Goal: Task Accomplishment & Management: Use online tool/utility

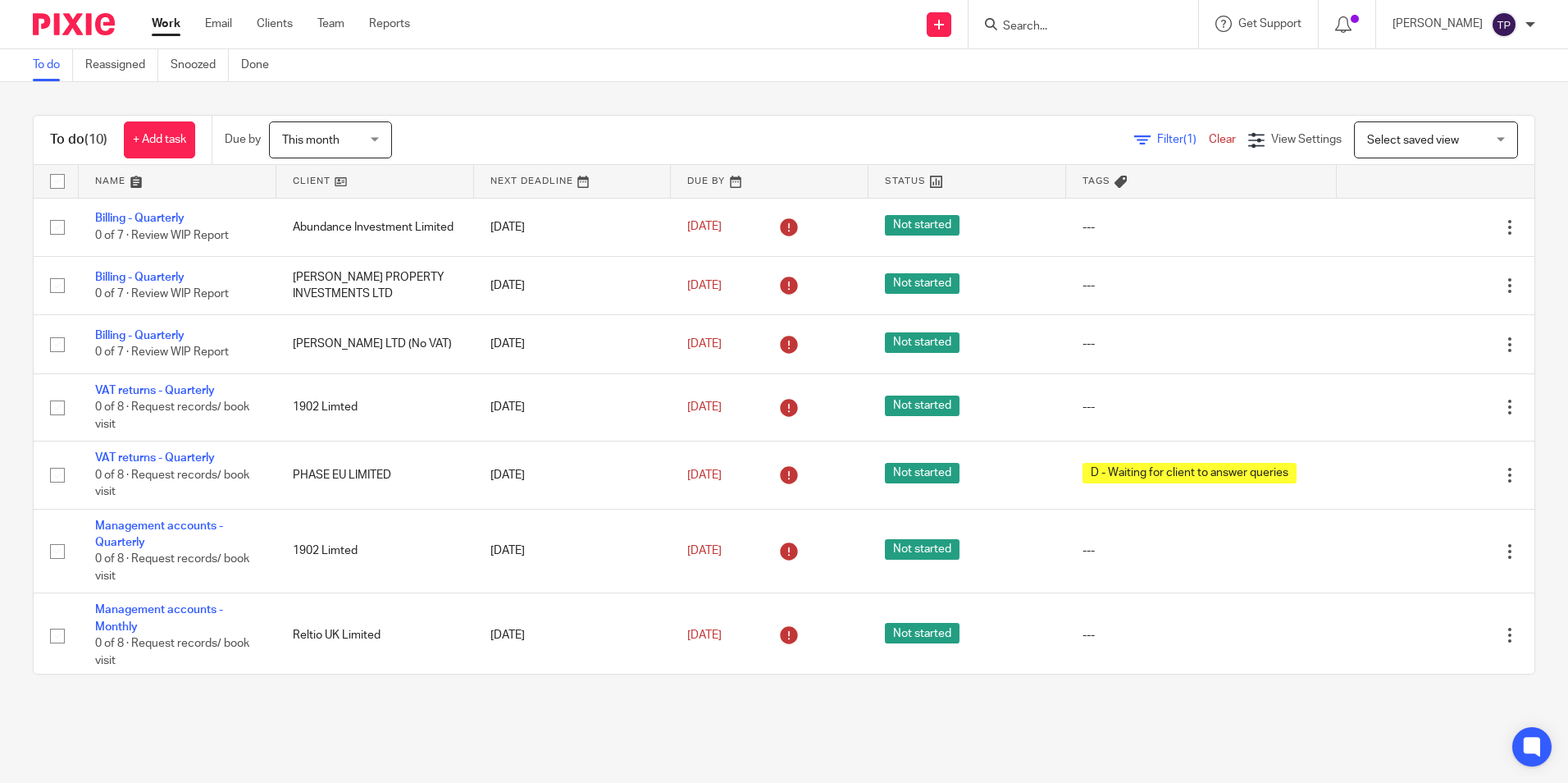
drag, startPoint x: 605, startPoint y: 96, endPoint x: 594, endPoint y: 93, distance: 11.4
click at [605, 96] on div "To do (10) + Add task Due by This month This month Today Tomorrow This week Nex…" at bounding box center [784, 394] width 1568 height 625
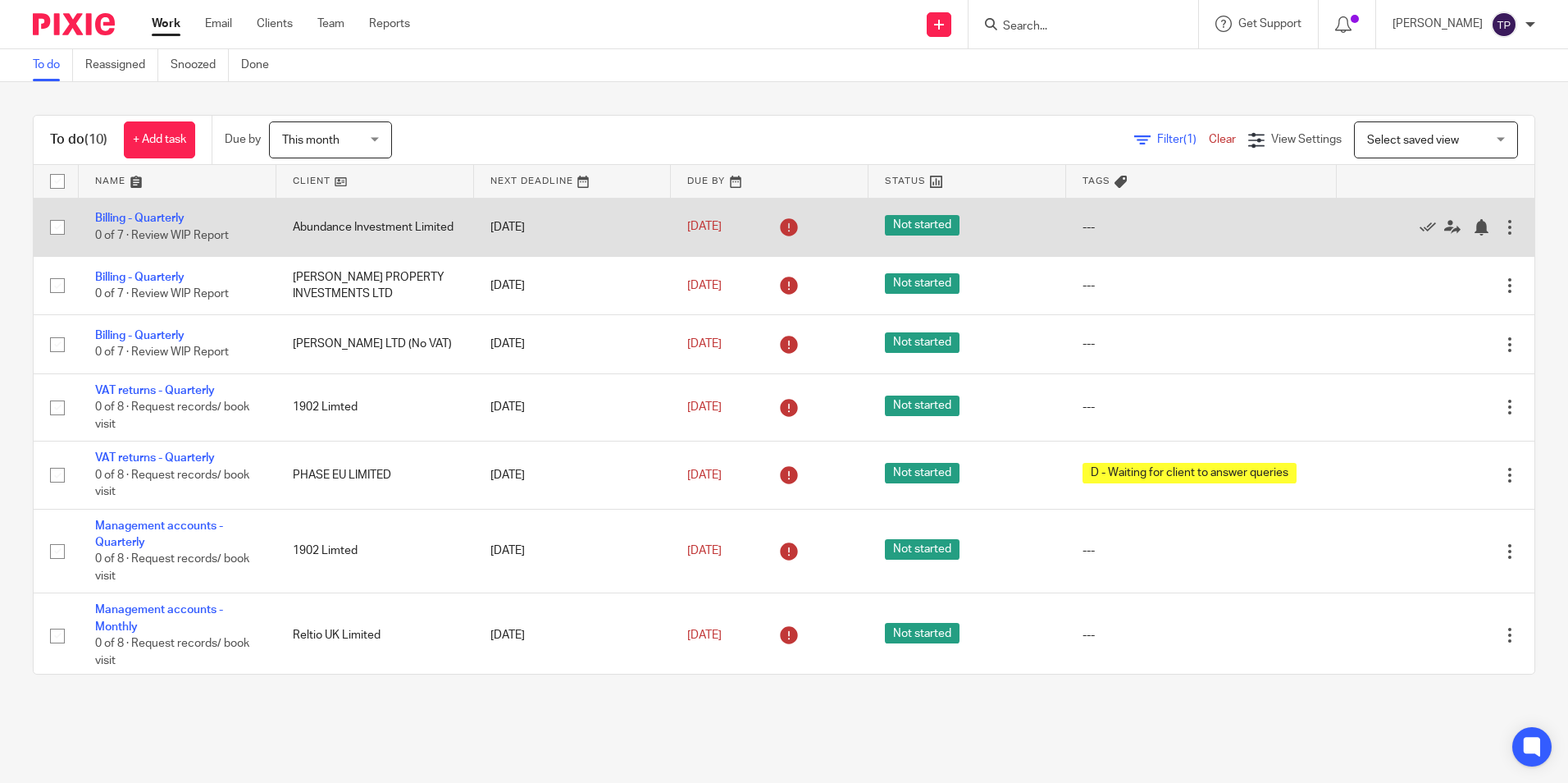
drag, startPoint x: 1394, startPoint y: 232, endPoint x: 1362, endPoint y: 242, distance: 33.5
click at [1419, 232] on icon at bounding box center [1427, 227] width 17 height 17
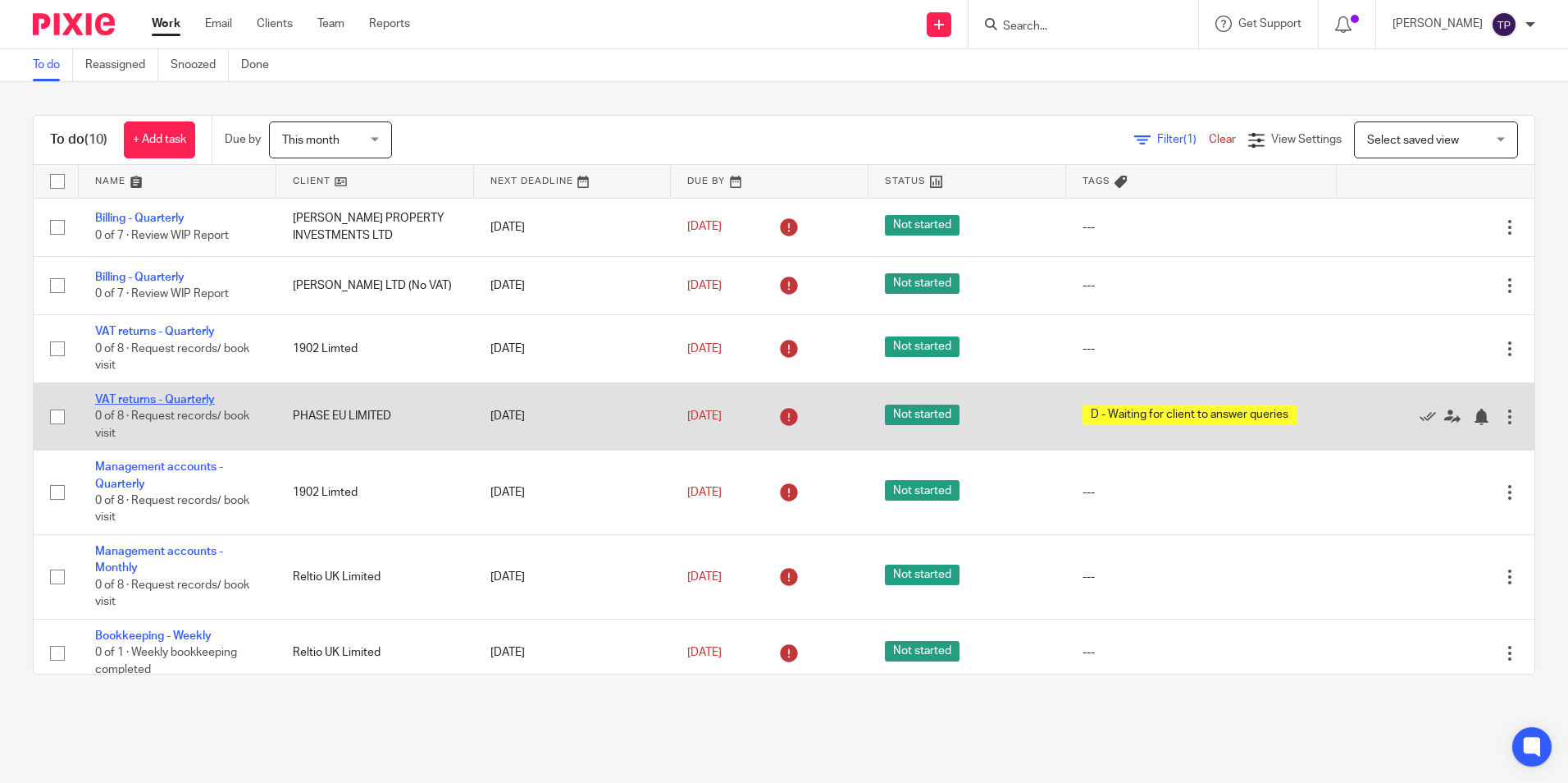
click at [203, 403] on link "VAT returns - Quarterly" at bounding box center [155, 399] width 120 height 12
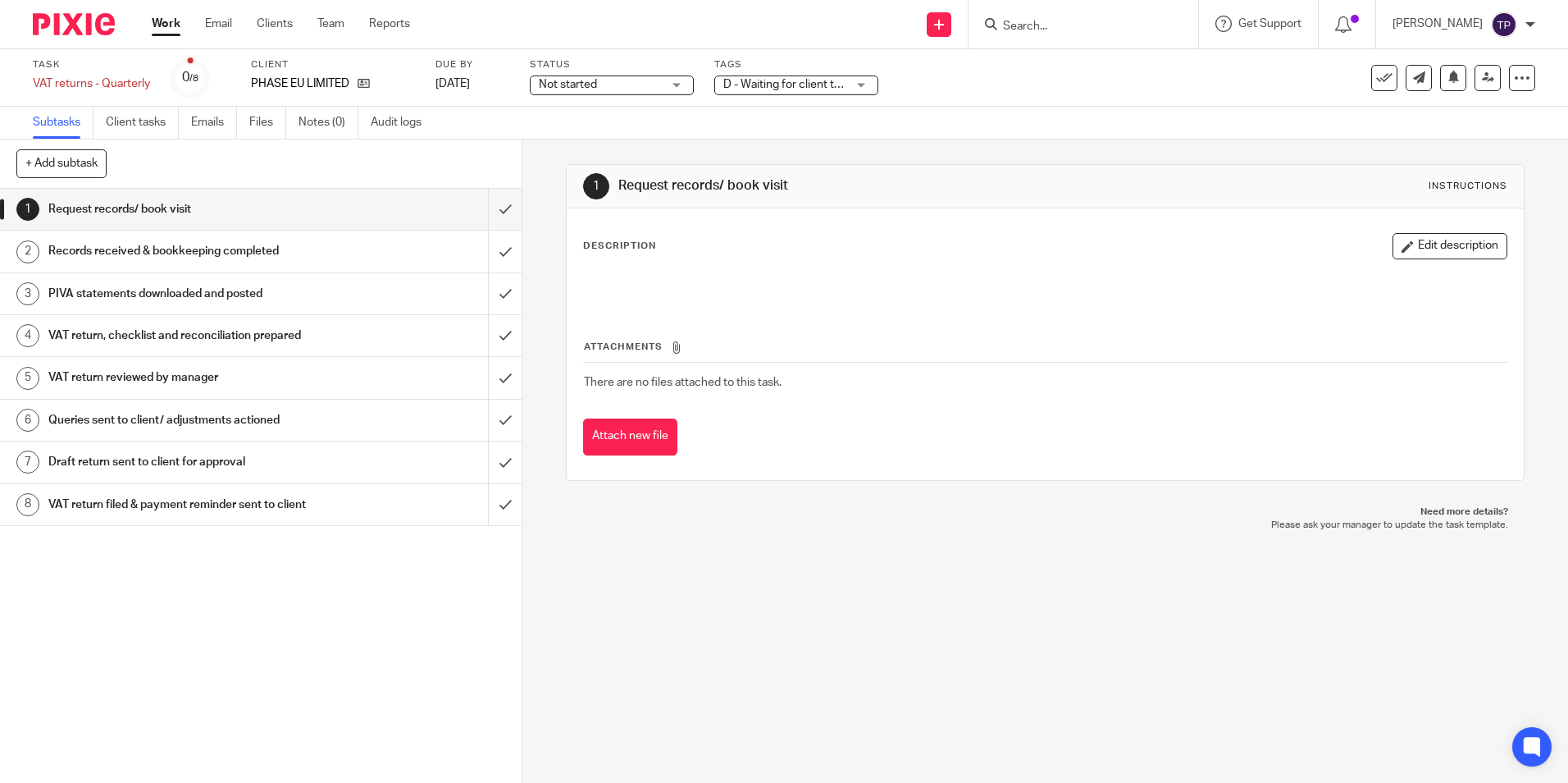
click at [560, 91] on span "Not started" at bounding box center [600, 84] width 123 height 17
click at [801, 88] on span "D - Waiting for client to answer queries" at bounding box center [822, 84] width 198 height 12
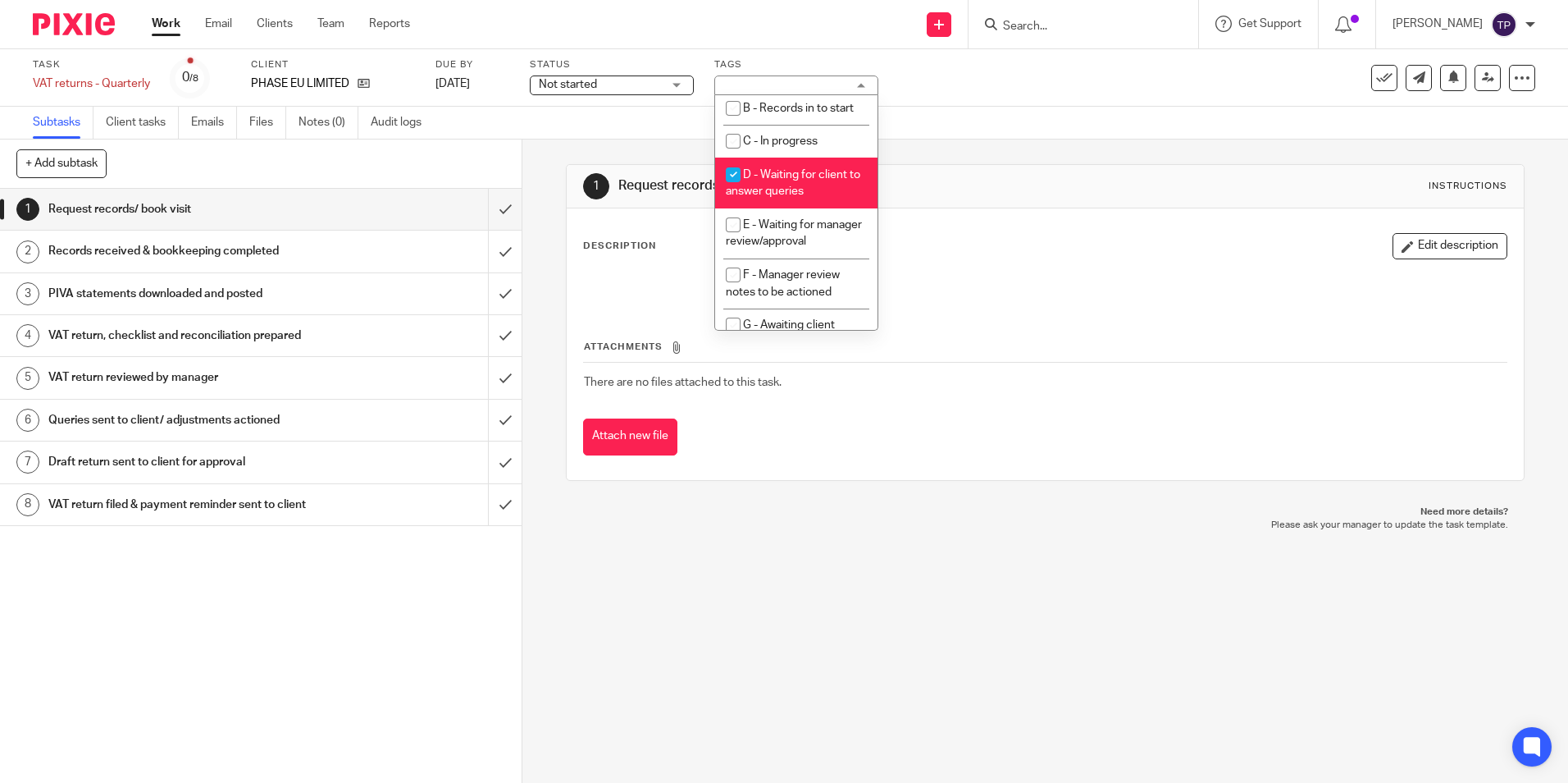
scroll to position [166, 0]
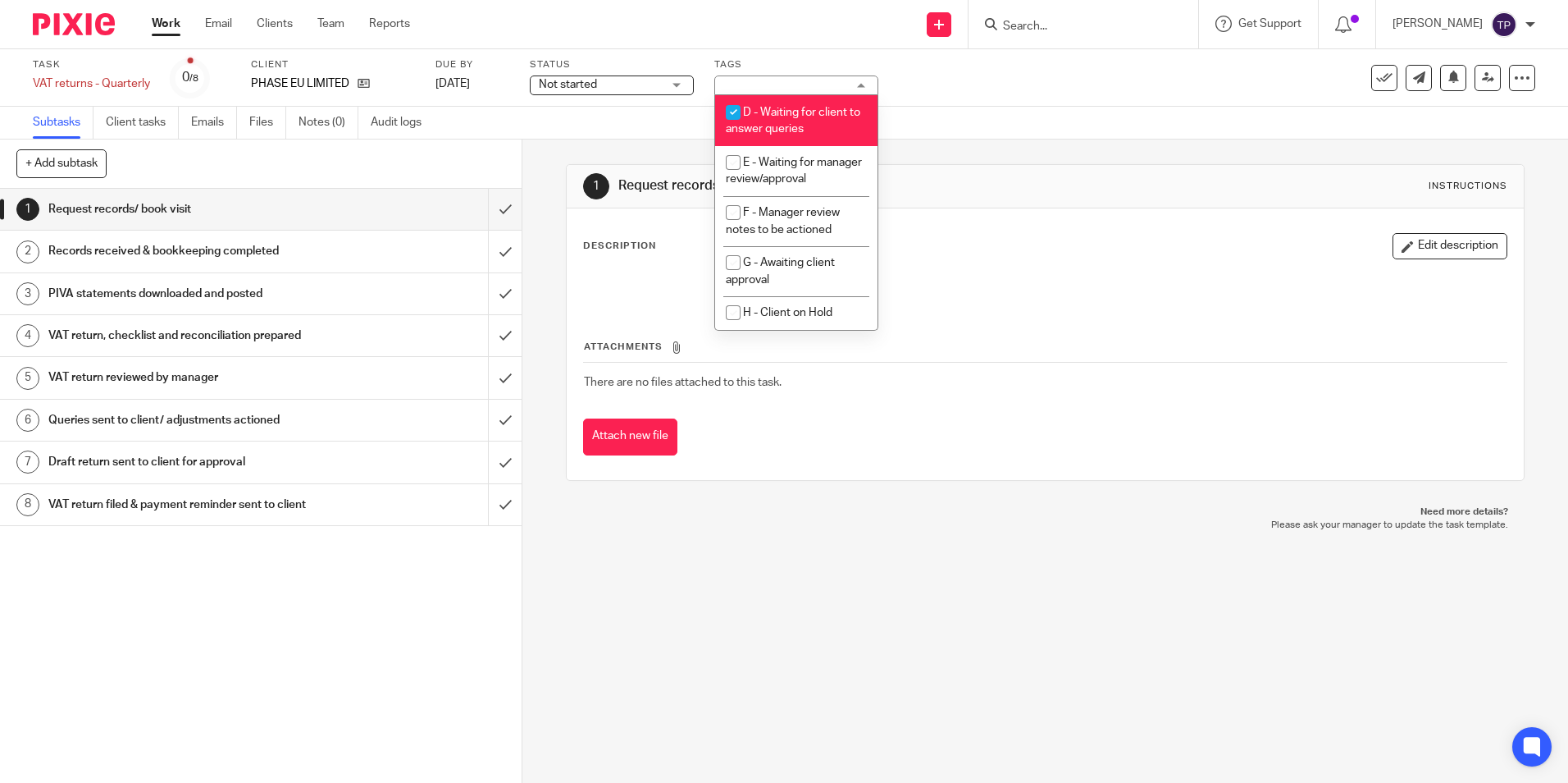
click at [736, 98] on input "checkbox" at bounding box center [733, 112] width 31 height 31
checkbox input "false"
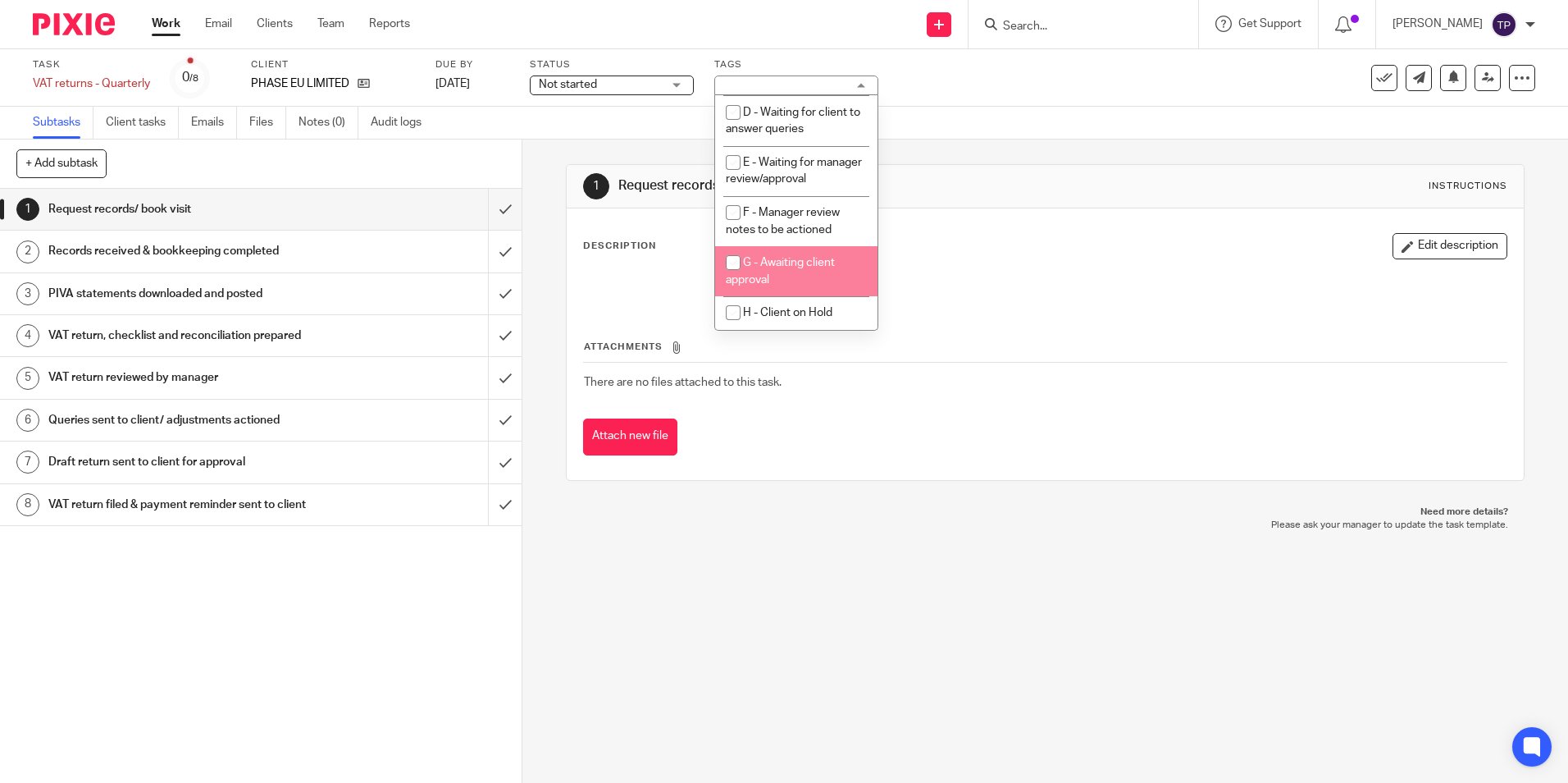
click at [726, 264] on input "checkbox" at bounding box center [733, 262] width 31 height 31
checkbox input "true"
click at [606, 570] on div "1 Request records/ book visit Instructions Description Edit description Attachm…" at bounding box center [1045, 461] width 1046 height 643
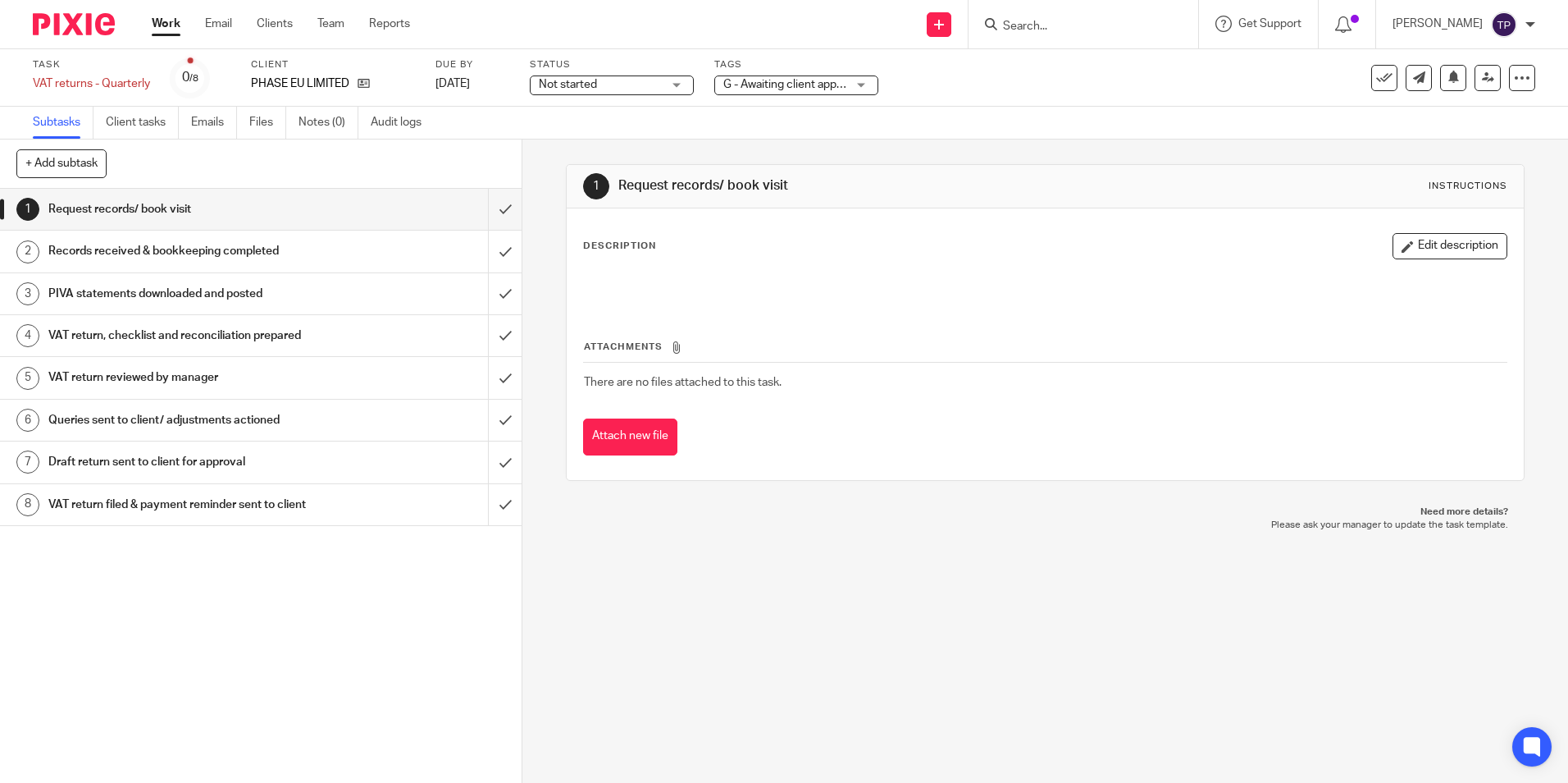
click at [86, 31] on img at bounding box center [73, 24] width 82 height 22
